Goal: Information Seeking & Learning: Learn about a topic

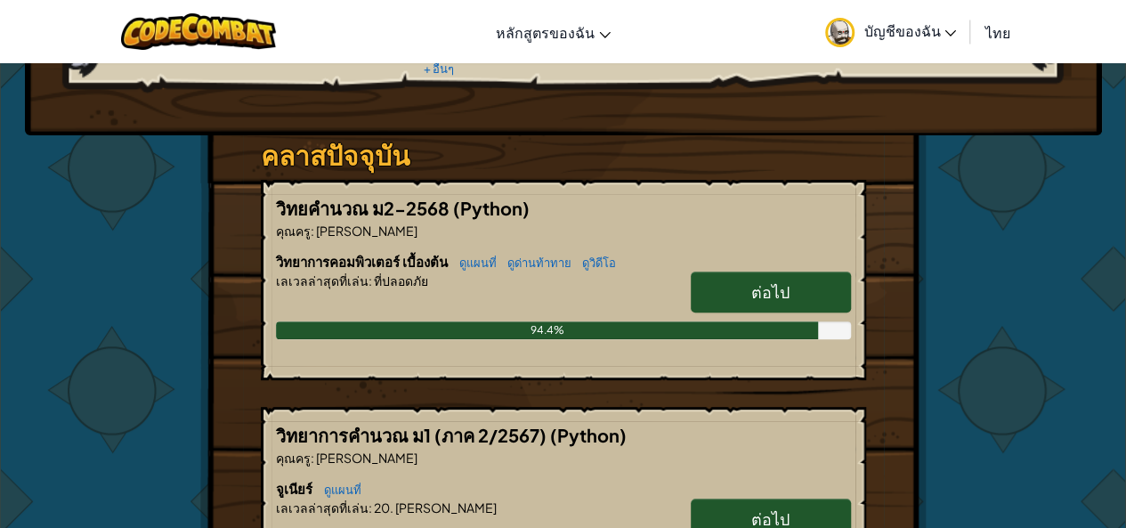
scroll to position [267, 0]
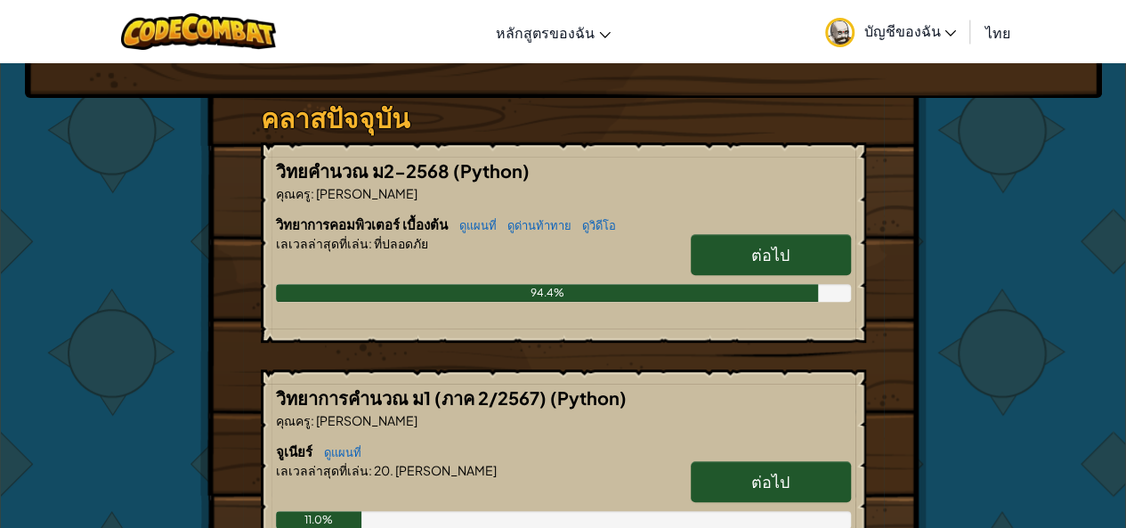
click at [739, 246] on link "ต่อไป" at bounding box center [770, 254] width 160 height 41
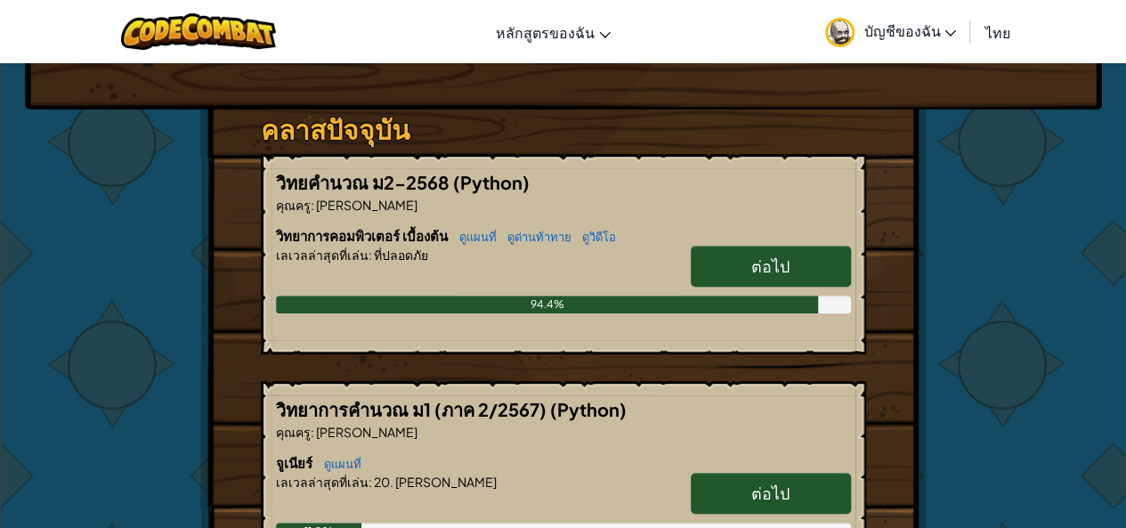
scroll to position [267, 0]
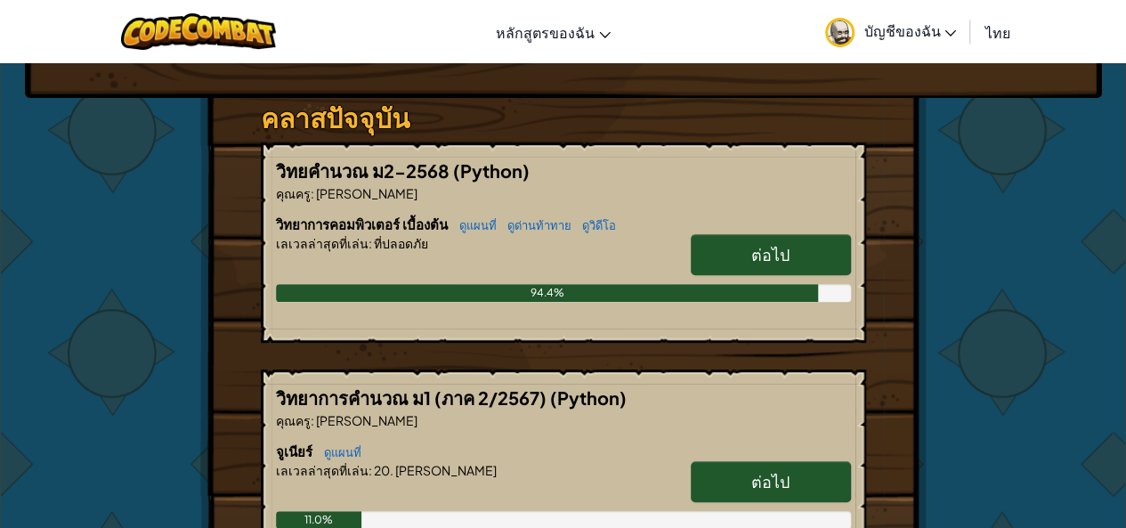
click at [739, 249] on link "ต่อไป" at bounding box center [770, 254] width 160 height 41
click at [778, 245] on span "ต่อไป" at bounding box center [770, 254] width 38 height 20
click at [771, 245] on span "ต่อไป" at bounding box center [770, 254] width 38 height 20
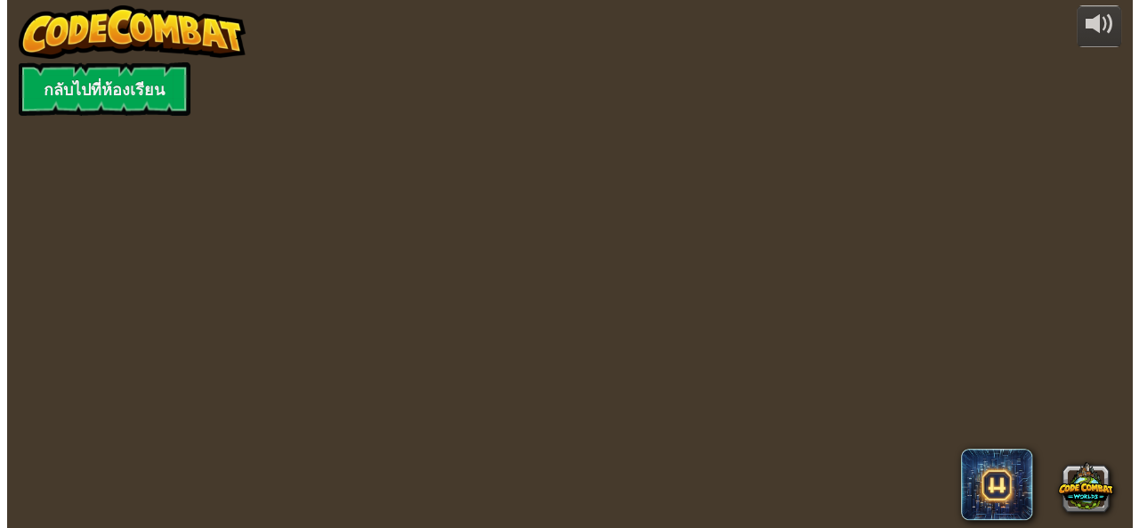
scroll to position [0, 0]
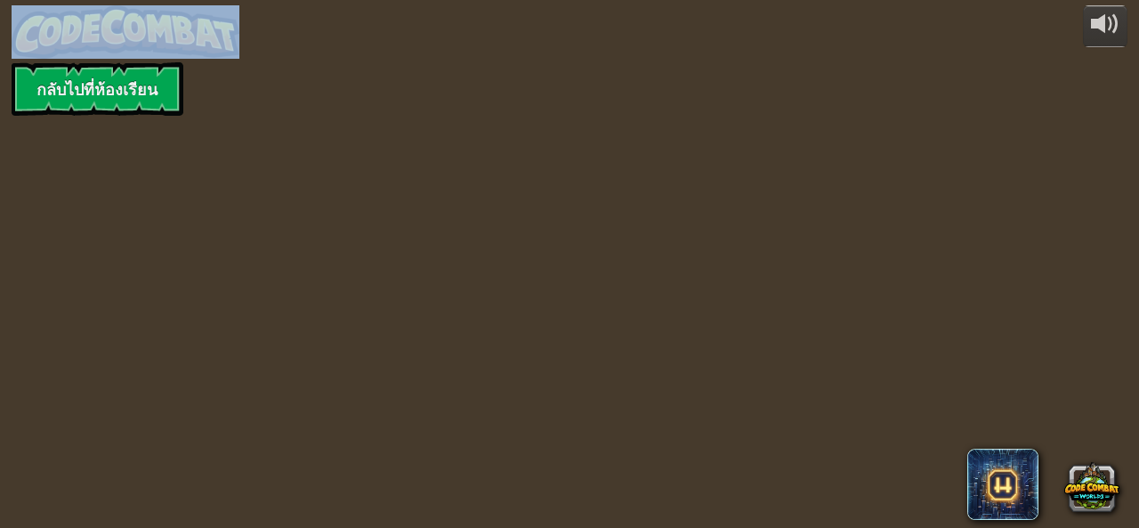
click at [770, 246] on div "powered by กลับไปที่ห้องเรียน" at bounding box center [569, 264] width 1139 height 528
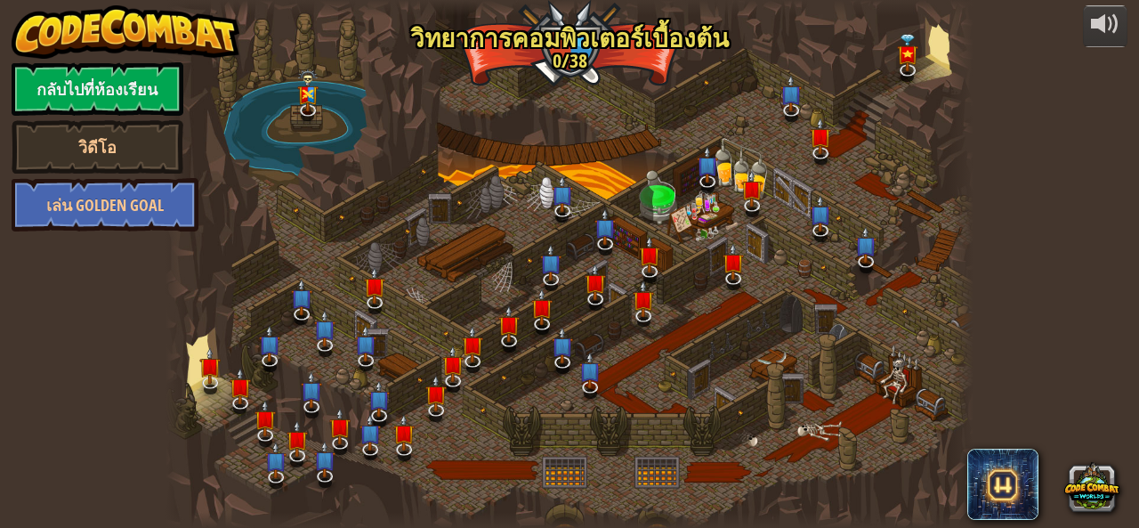
select select "th"
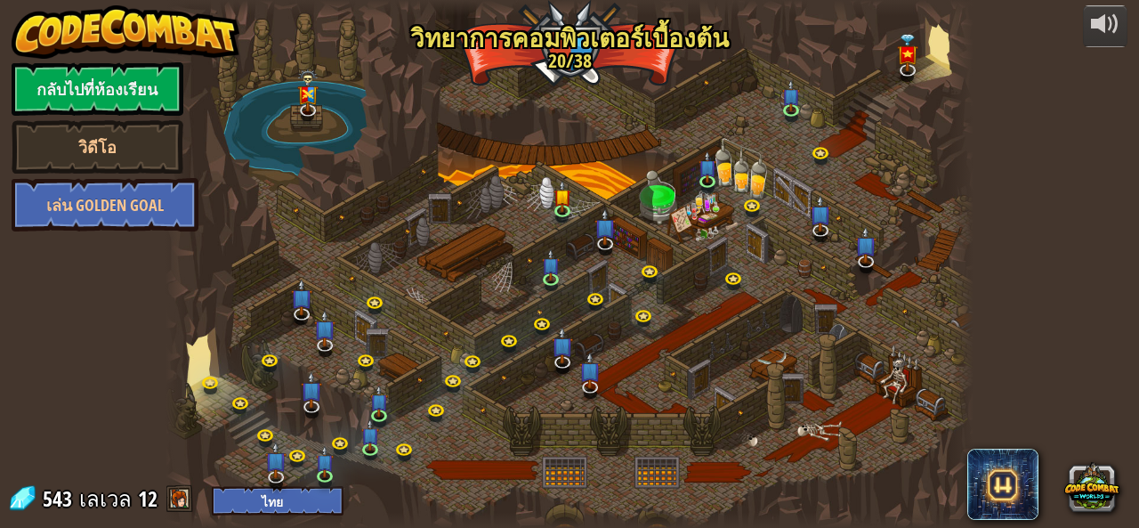
select select "th"
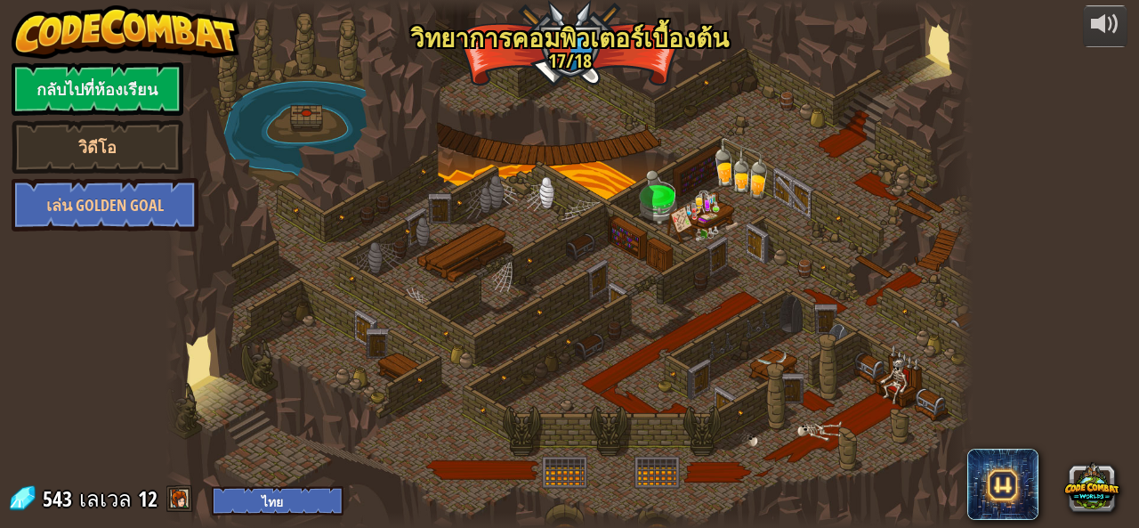
select select "th"
